Goal: Task Accomplishment & Management: Use online tool/utility

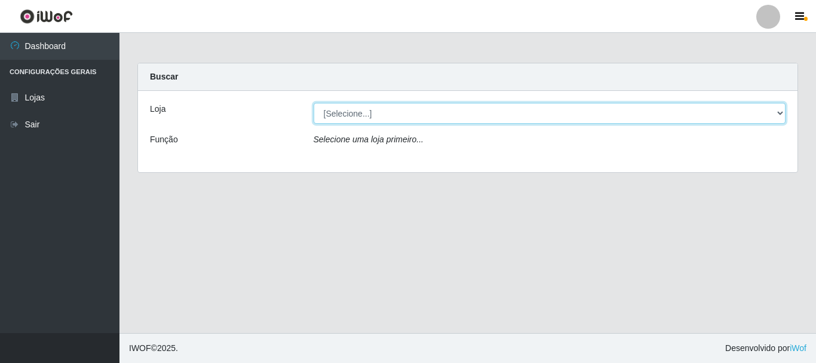
drag, startPoint x: 389, startPoint y: 106, endPoint x: 396, endPoint y: 110, distance: 8.3
click at [389, 106] on select "[Selecione...] [GEOGRAPHIC_DATA] [GEOGRAPHIC_DATA]" at bounding box center [550, 113] width 473 height 21
select select "64"
click at [314, 103] on select "[Selecione...] [GEOGRAPHIC_DATA] [GEOGRAPHIC_DATA]" at bounding box center [550, 113] width 473 height 21
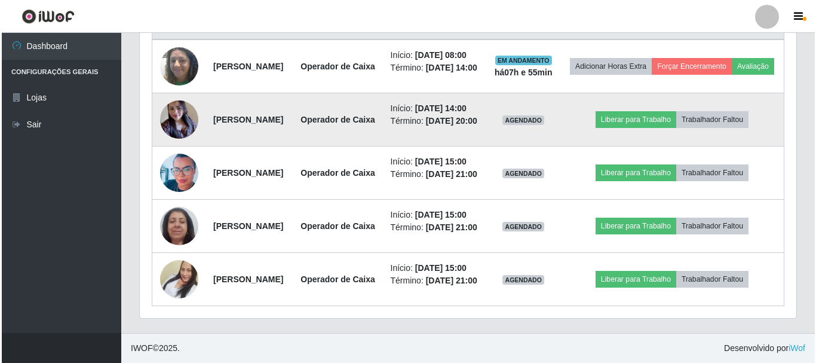
scroll to position [538, 0]
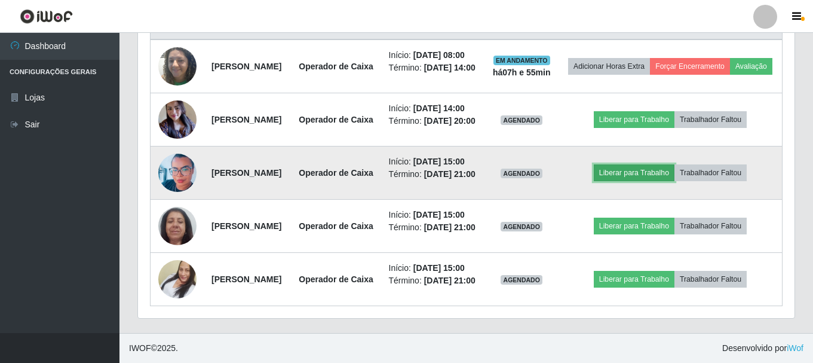
click at [645, 166] on button "Liberar para Trabalho" at bounding box center [634, 172] width 81 height 17
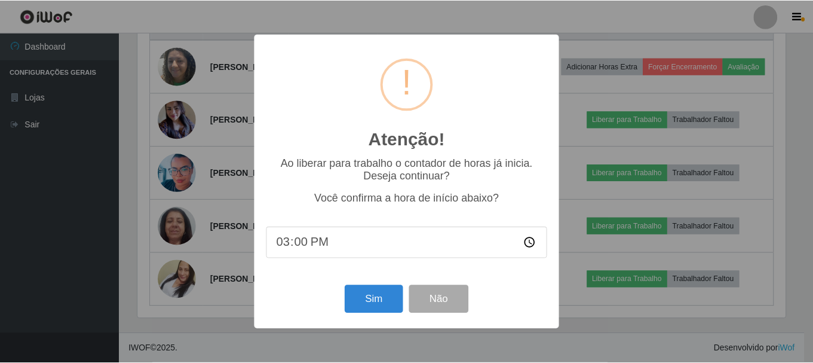
scroll to position [248, 651]
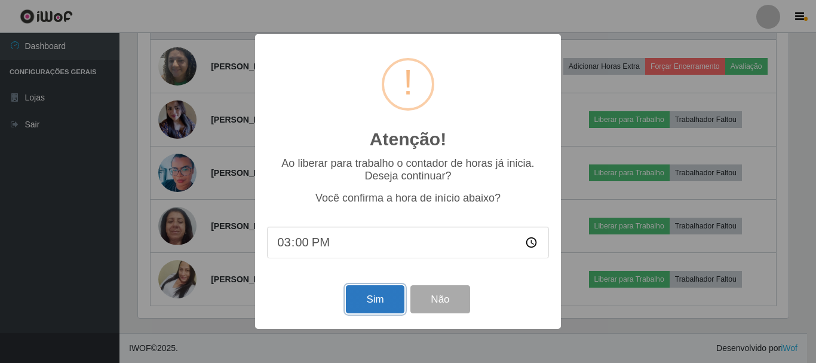
click at [384, 306] on button "Sim" at bounding box center [375, 299] width 58 height 28
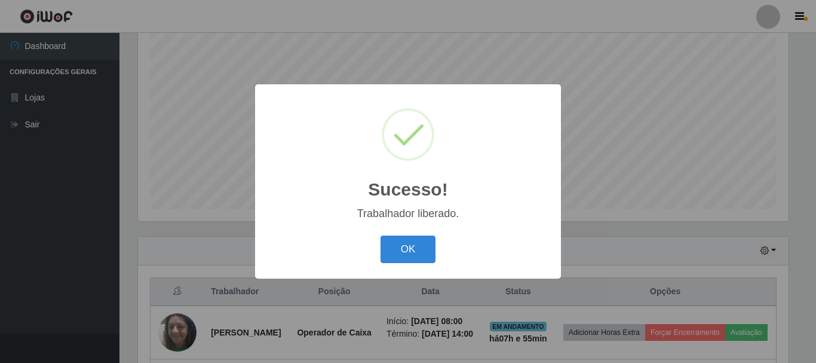
drag, startPoint x: 413, startPoint y: 250, endPoint x: 510, endPoint y: 237, distance: 97.7
click at [413, 250] on button "OK" at bounding box center [409, 249] width 56 height 28
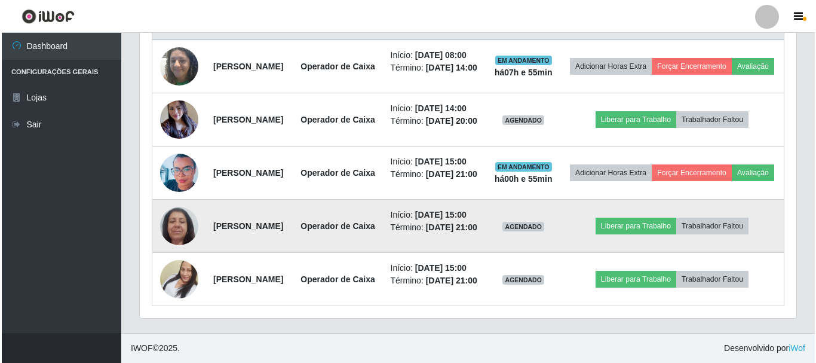
scroll to position [577, 0]
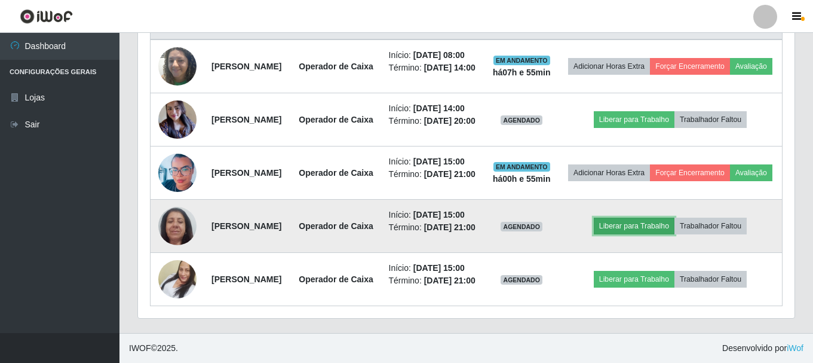
click at [638, 217] on button "Liberar para Trabalho" at bounding box center [634, 225] width 81 height 17
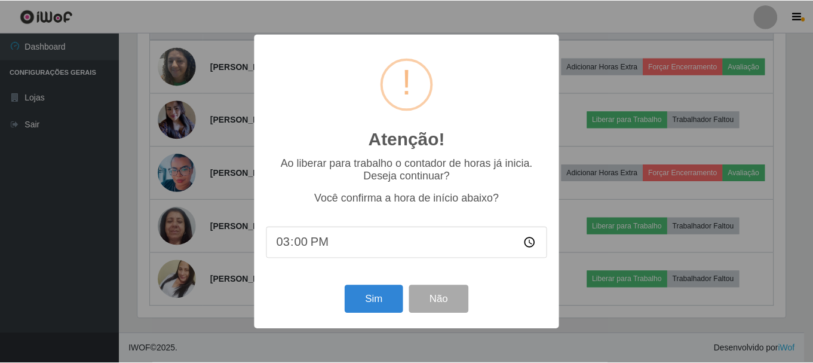
scroll to position [248, 651]
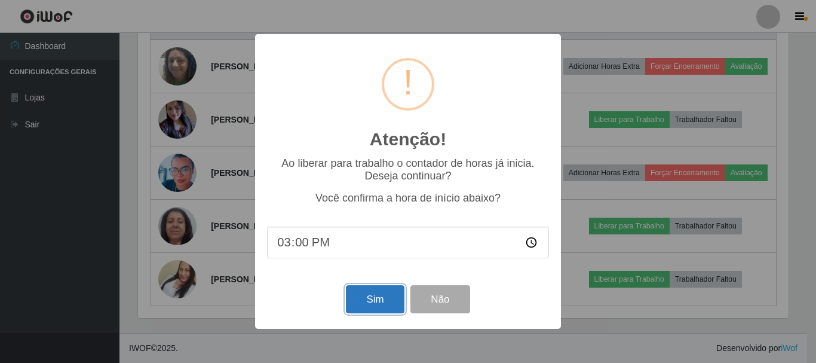
click at [372, 298] on button "Sim" at bounding box center [375, 299] width 58 height 28
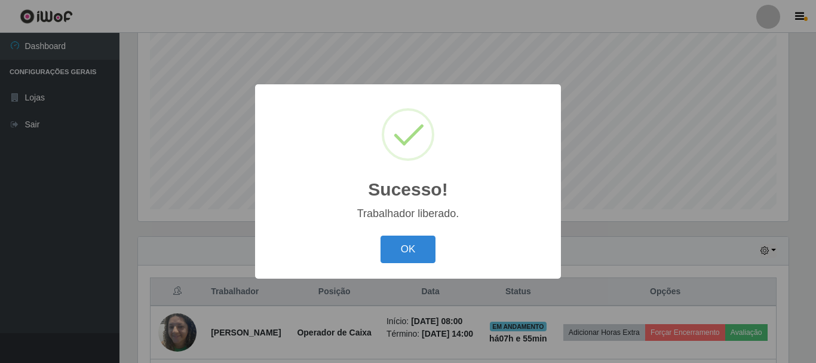
drag, startPoint x: 409, startPoint y: 248, endPoint x: 576, endPoint y: 208, distance: 171.4
click at [412, 246] on button "OK" at bounding box center [409, 249] width 56 height 28
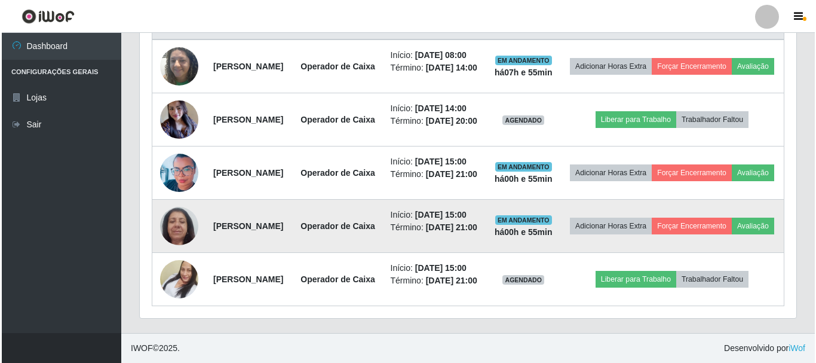
scroll to position [592, 0]
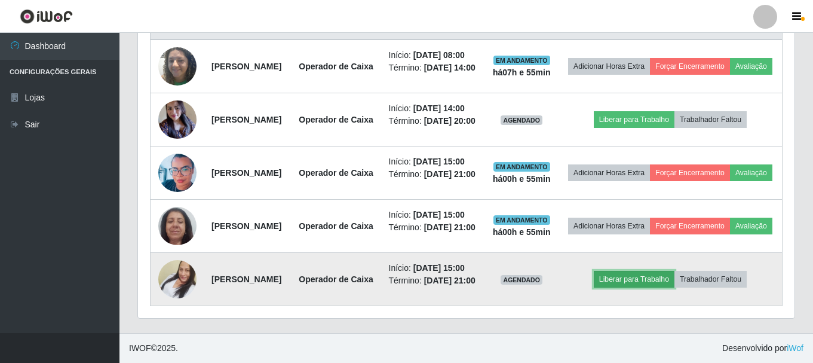
click at [662, 271] on button "Liberar para Trabalho" at bounding box center [634, 279] width 81 height 17
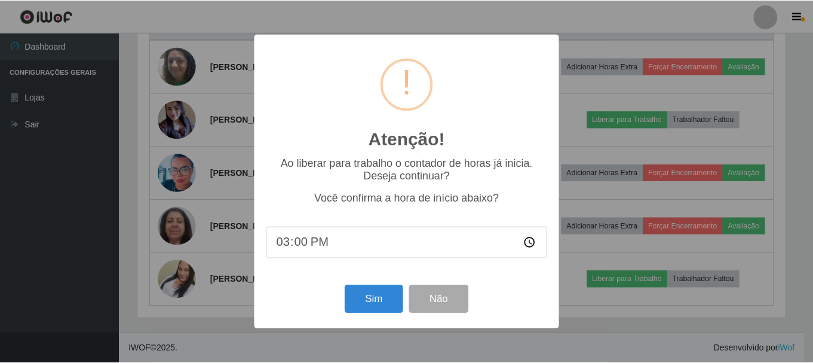
scroll to position [248, 651]
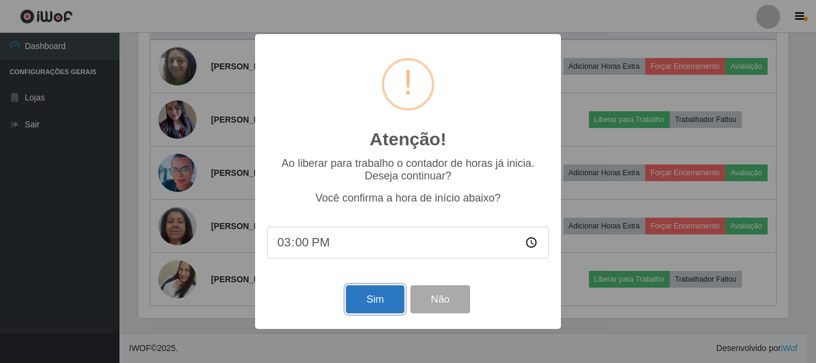
click at [370, 304] on button "Sim" at bounding box center [375, 299] width 58 height 28
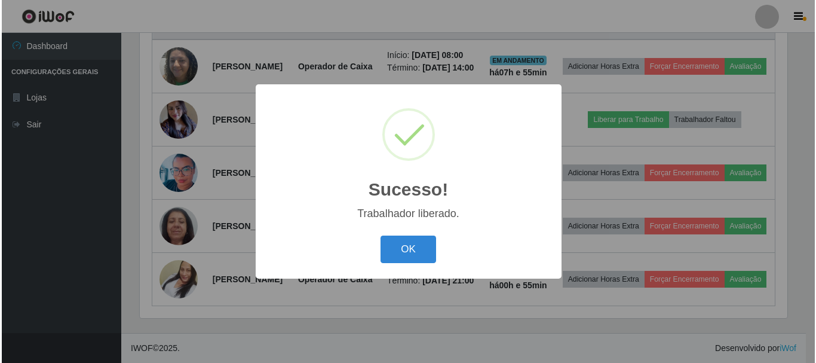
scroll to position [0, 0]
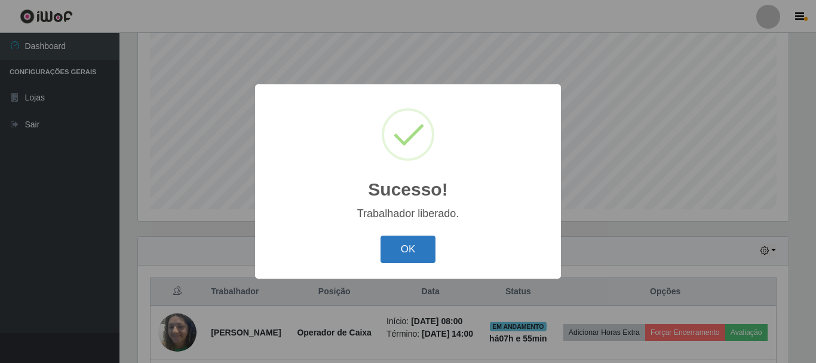
click at [416, 244] on button "OK" at bounding box center [409, 249] width 56 height 28
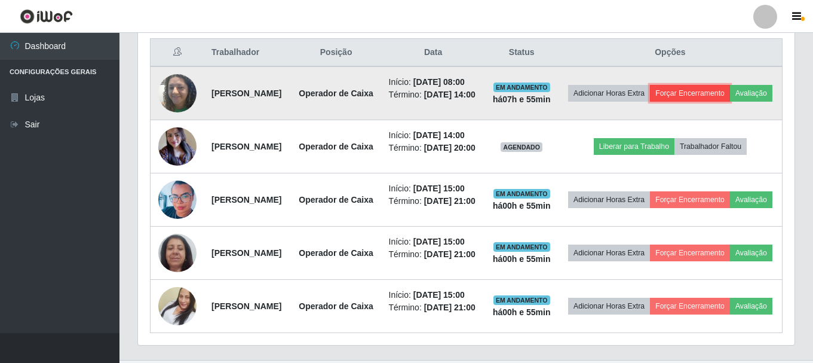
click at [730, 95] on button "Forçar Encerramento" at bounding box center [690, 93] width 80 height 17
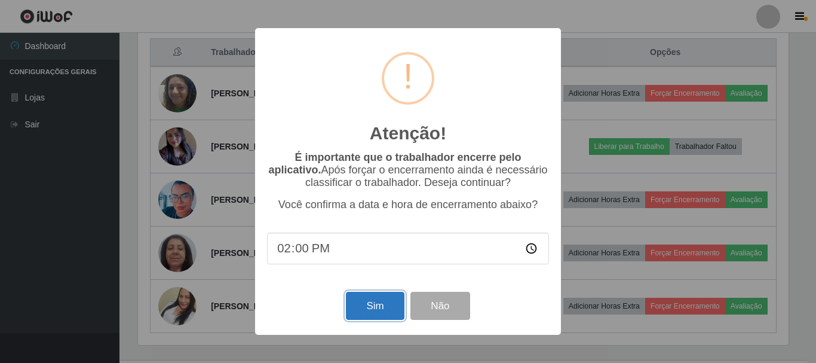
click at [370, 311] on button "Sim" at bounding box center [375, 306] width 58 height 28
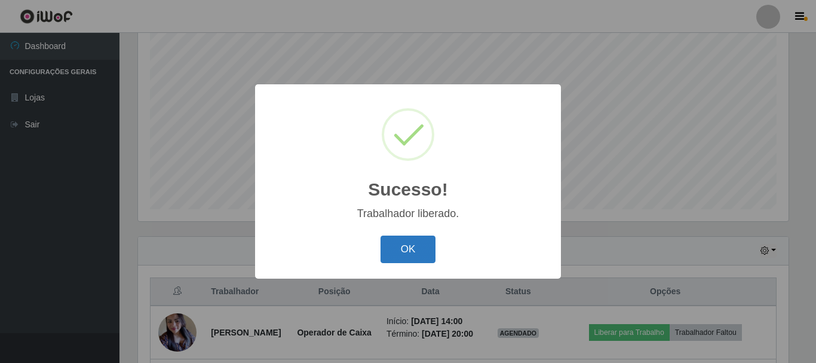
click at [403, 253] on button "OK" at bounding box center [409, 249] width 56 height 28
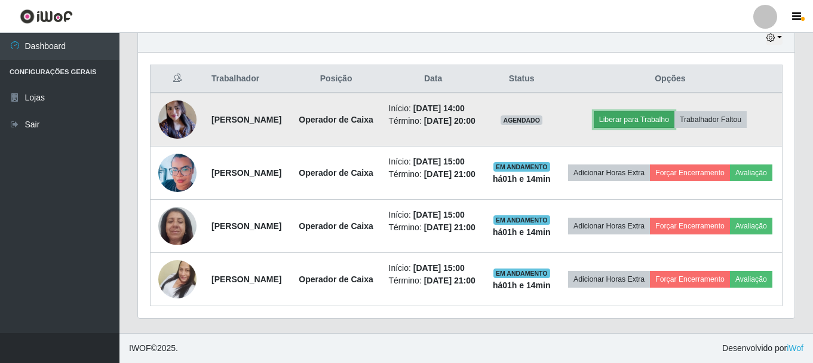
click at [654, 111] on button "Liberar para Trabalho" at bounding box center [634, 119] width 81 height 17
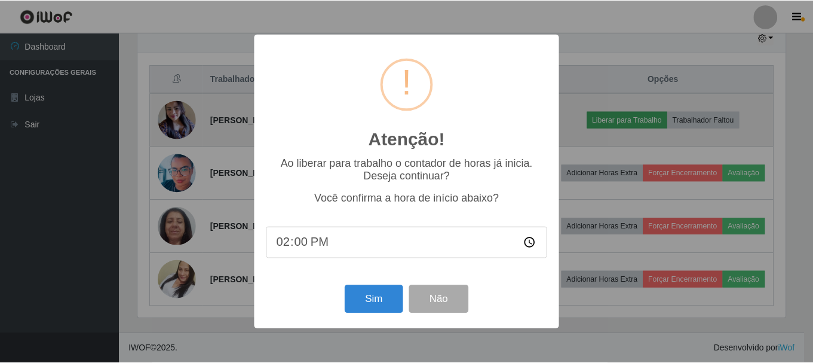
scroll to position [248, 651]
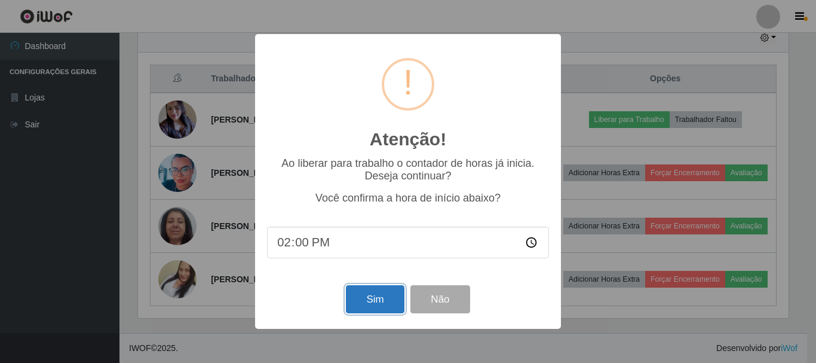
click at [357, 295] on button "Sim" at bounding box center [375, 299] width 58 height 28
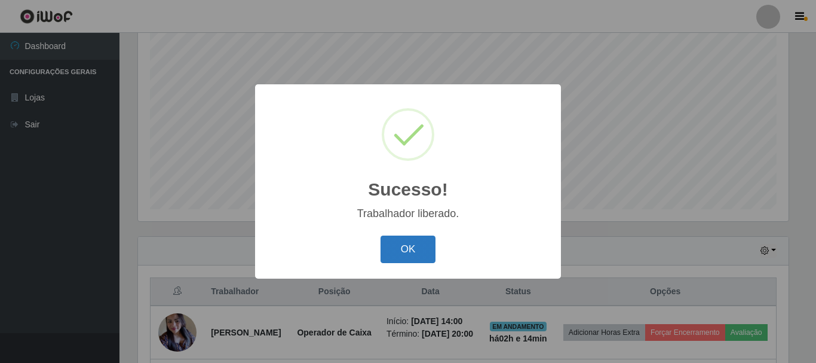
click at [432, 249] on button "OK" at bounding box center [409, 249] width 56 height 28
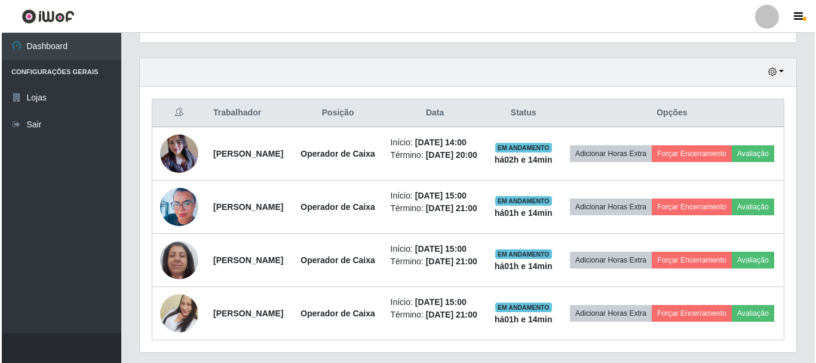
scroll to position [397, 0]
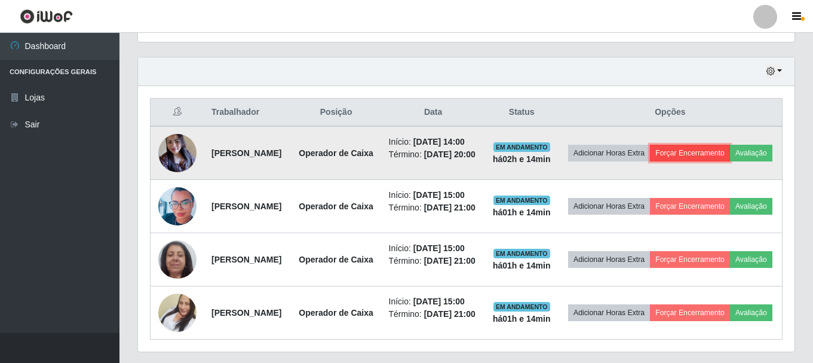
click at [724, 154] on button "Forçar Encerramento" at bounding box center [690, 153] width 80 height 17
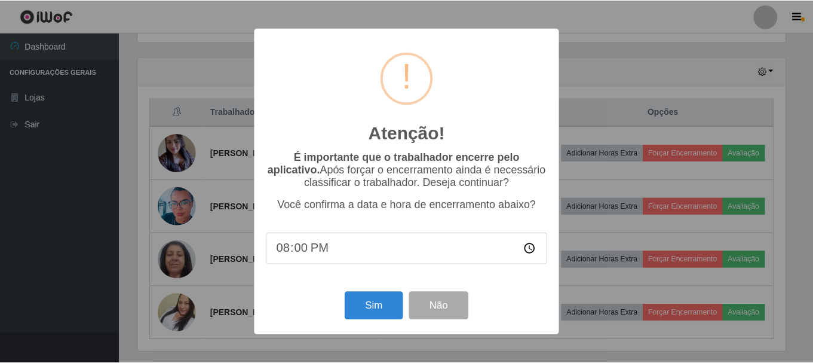
scroll to position [248, 651]
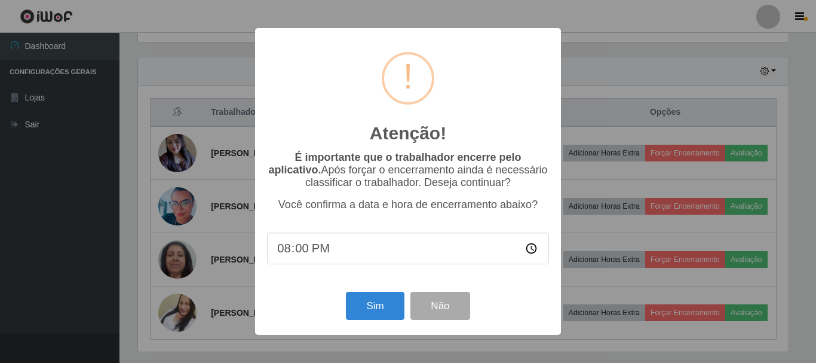
click at [289, 257] on input "20:00" at bounding box center [408, 248] width 282 height 32
click at [289, 256] on input "20:00" at bounding box center [408, 248] width 282 height 32
type input "15:00"
click at [360, 307] on button "Sim" at bounding box center [375, 306] width 58 height 28
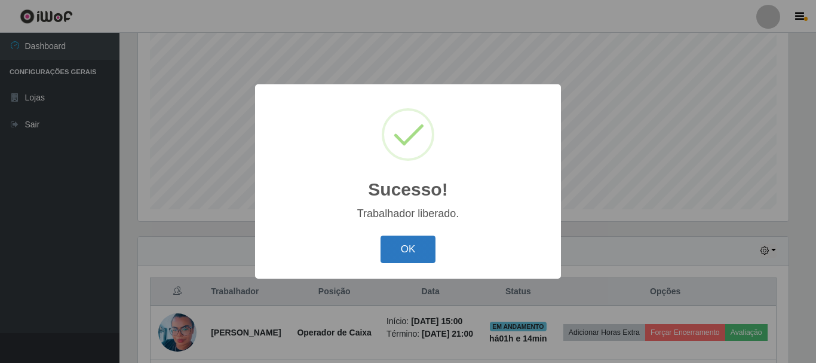
click at [408, 249] on button "OK" at bounding box center [409, 249] width 56 height 28
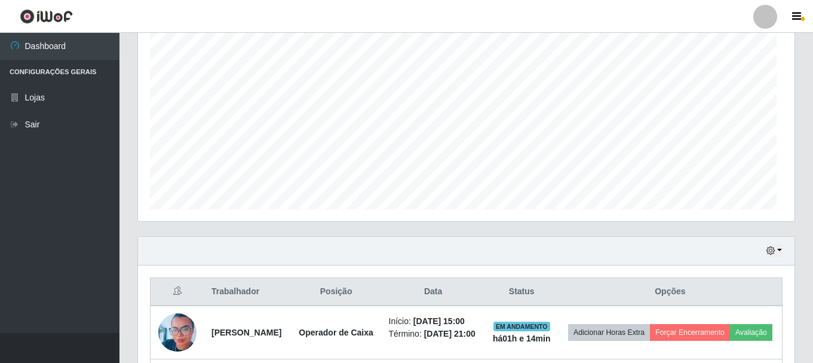
scroll to position [248, 657]
